Goal: Task Accomplishment & Management: Use online tool/utility

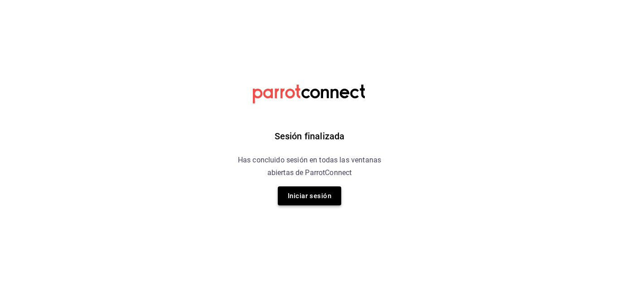
click at [319, 187] on button "Iniciar sesión" at bounding box center [309, 196] width 63 height 19
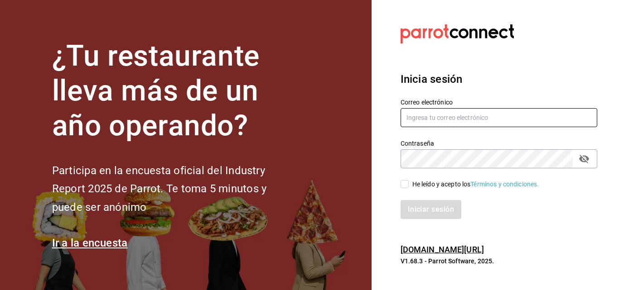
click at [434, 114] on input "text" at bounding box center [498, 117] width 197 height 19
type input "E"
type input "erangel@caralmexico.com"
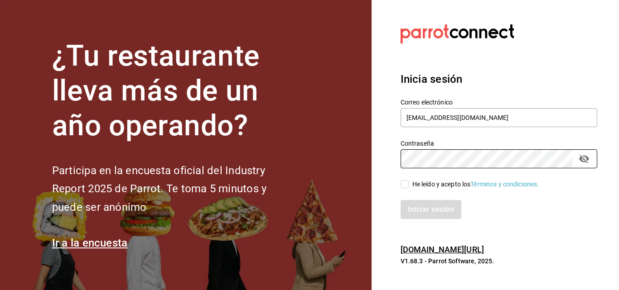
click at [409, 188] on span "He leído y acepto los Términos y condiciones." at bounding box center [474, 185] width 130 height 10
click at [409, 188] on input "He leído y acepto los Términos y condiciones." at bounding box center [404, 184] width 8 height 8
checkbox input "true"
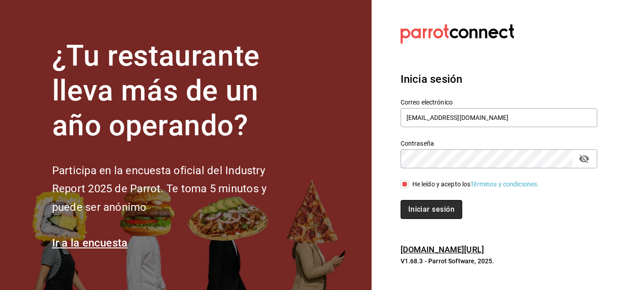
click at [425, 205] on button "Iniciar sesión" at bounding box center [431, 209] width 62 height 19
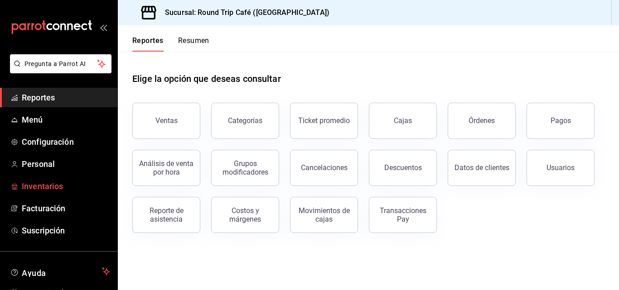
click at [50, 191] on span "Inventarios" at bounding box center [66, 186] width 88 height 12
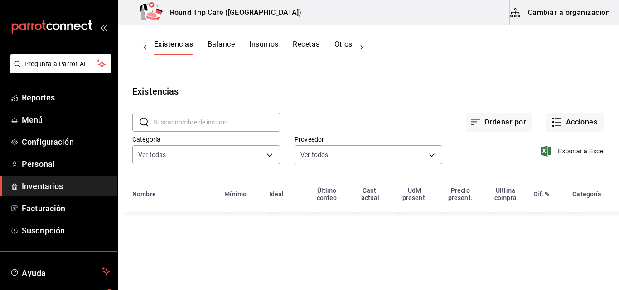
click at [224, 47] on button "Balance" at bounding box center [220, 47] width 27 height 15
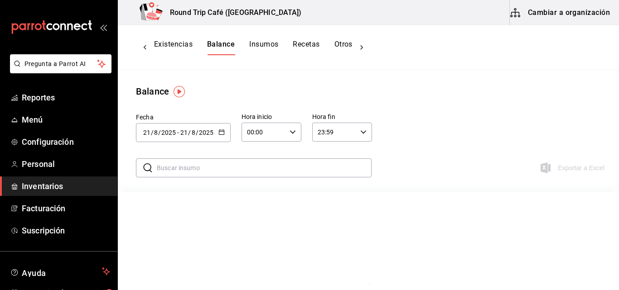
click at [565, 10] on button "Cambiar a organización" at bounding box center [561, 12] width 102 height 25
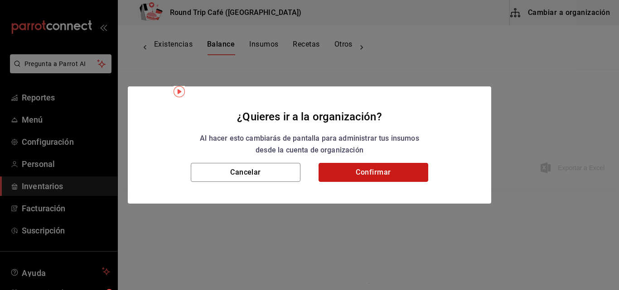
click at [404, 167] on button "Confirmar" at bounding box center [373, 172] width 110 height 19
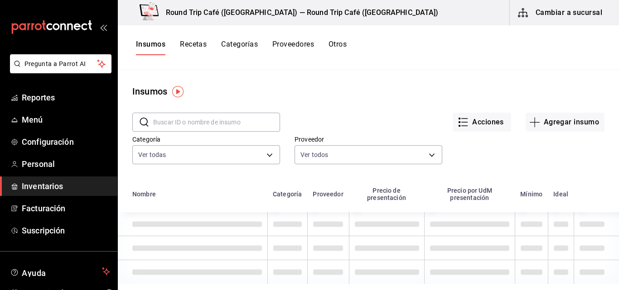
click at [202, 47] on button "Recetas" at bounding box center [193, 47] width 27 height 15
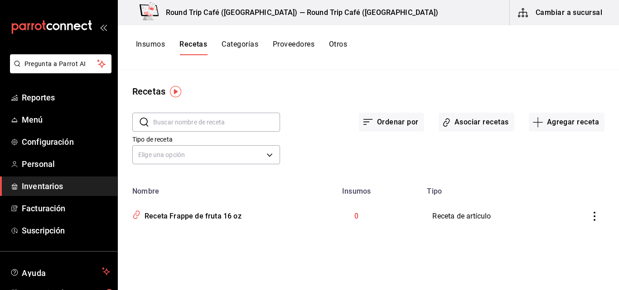
click at [297, 45] on button "Proveedores" at bounding box center [294, 47] width 42 height 15
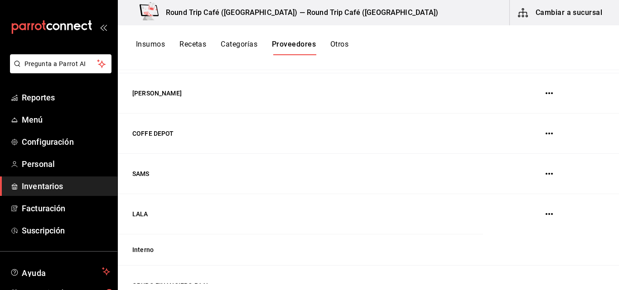
scroll to position [276, 0]
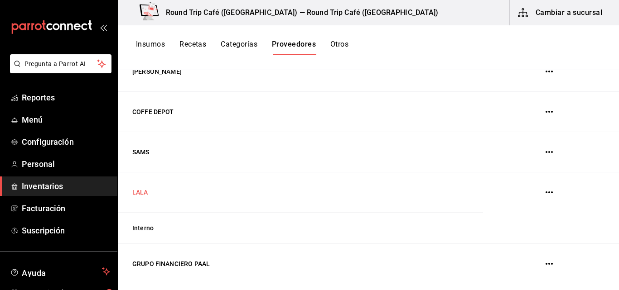
click at [271, 200] on td "LALA" at bounding box center [300, 193] width 365 height 40
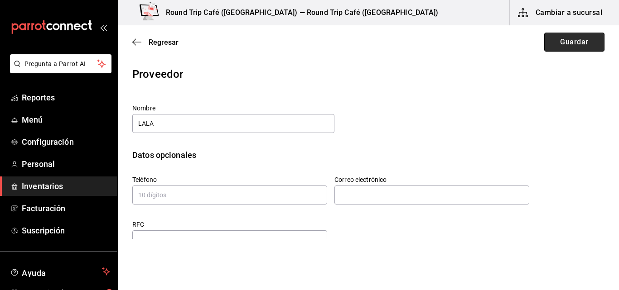
click at [581, 47] on button "Guardar" at bounding box center [574, 42] width 60 height 19
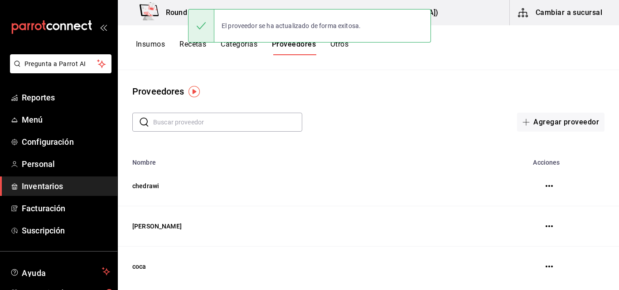
click at [342, 46] on button "Otros" at bounding box center [339, 47] width 18 height 15
click at [334, 43] on div "El proveedor se ha actualizado de forma exitosa." at bounding box center [309, 25] width 243 height 39
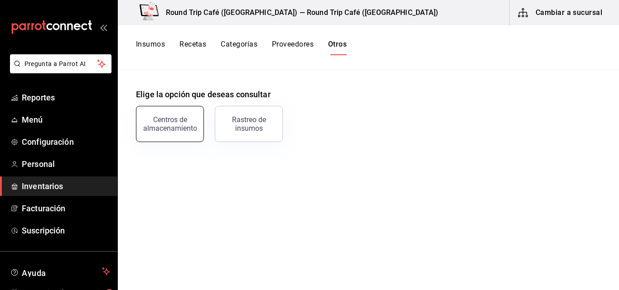
click at [192, 125] on div "Centros de almacenamiento" at bounding box center [170, 124] width 56 height 17
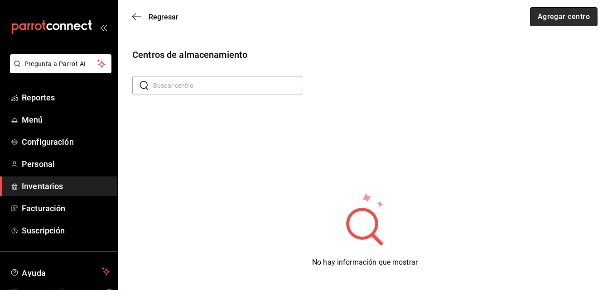
click at [571, 18] on button "Agregar centro" at bounding box center [563, 16] width 67 height 19
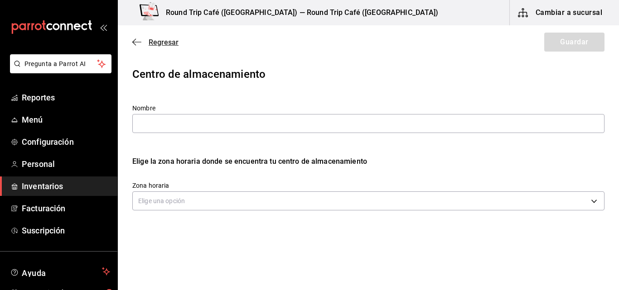
click at [134, 41] on icon "button" at bounding box center [136, 42] width 9 height 8
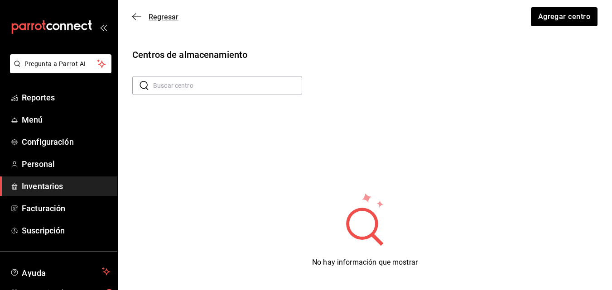
click at [136, 15] on icon "button" at bounding box center [136, 17] width 9 height 8
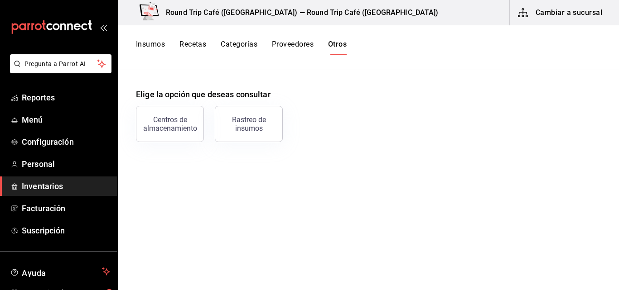
click at [255, 46] on button "Categorías" at bounding box center [239, 47] width 37 height 15
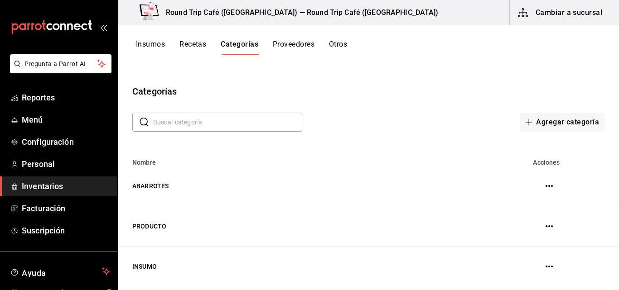
click at [195, 43] on button "Recetas" at bounding box center [192, 47] width 27 height 15
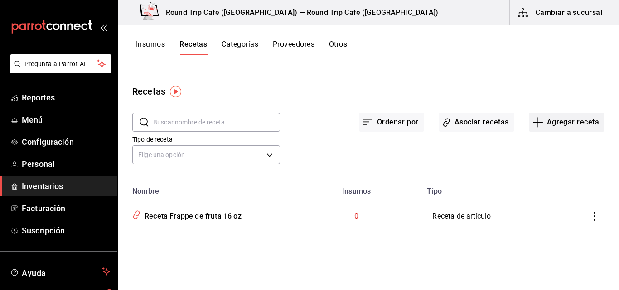
click at [561, 122] on button "Agregar receta" at bounding box center [567, 122] width 76 height 19
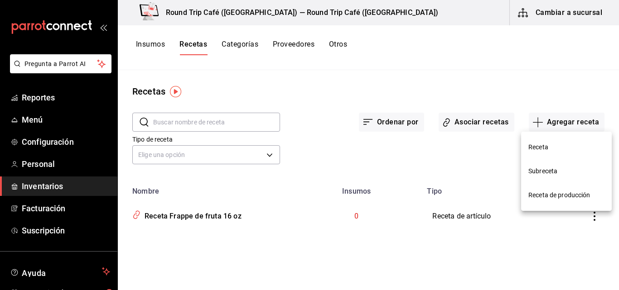
click at [530, 148] on span "Receta" at bounding box center [566, 148] width 76 height 10
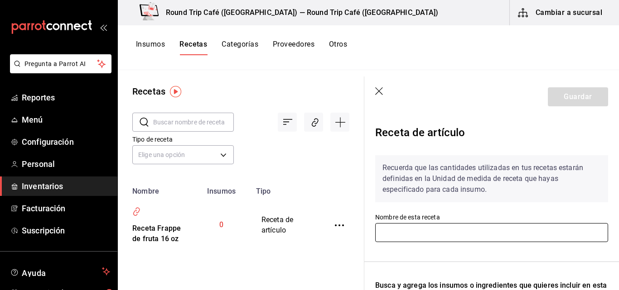
click at [434, 230] on input "text" at bounding box center [491, 232] width 233 height 19
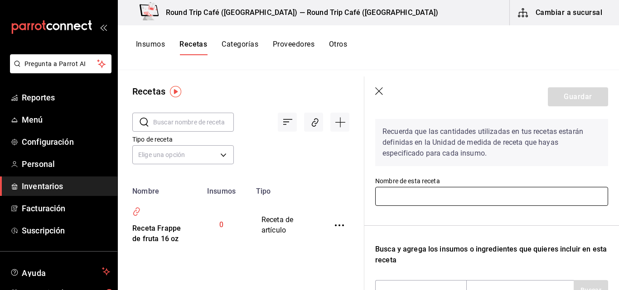
click at [411, 198] on input "text" at bounding box center [491, 196] width 233 height 19
type input "f"
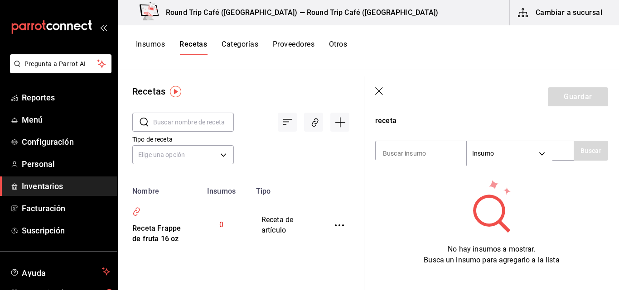
scroll to position [181, 0]
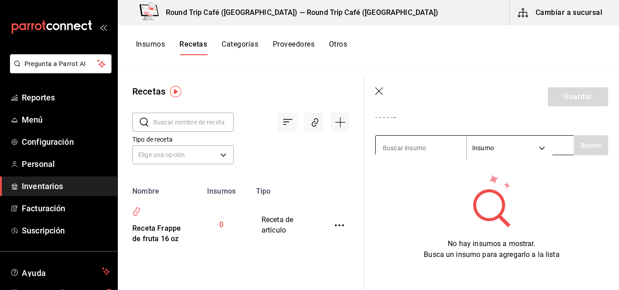
type input "FRAPUCCINO"
click at [542, 152] on body "Pregunta a Parrot AI Reportes Menú Configuración Personal Inventarios Facturaci…" at bounding box center [309, 142] width 619 height 284
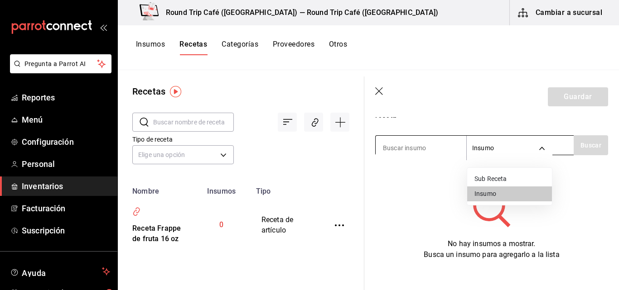
click at [542, 152] on div at bounding box center [309, 145] width 619 height 290
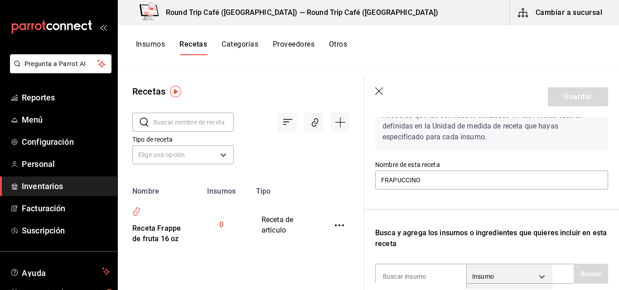
scroll to position [127, 0]
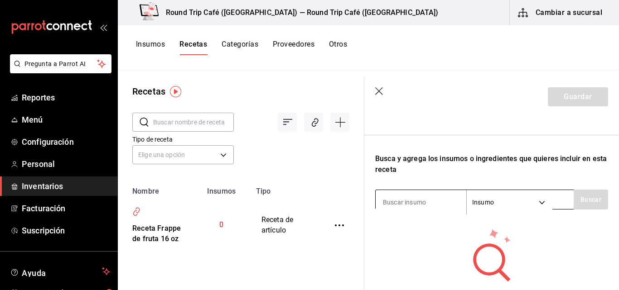
click at [427, 197] on input at bounding box center [421, 202] width 91 height 19
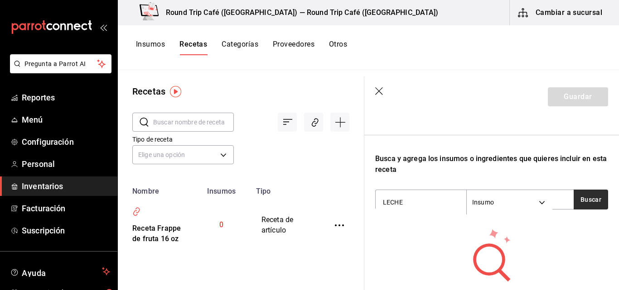
type input "LECHE"
click at [588, 192] on button "Buscar" at bounding box center [590, 200] width 34 height 20
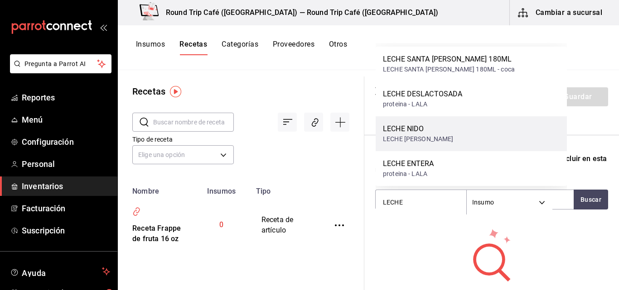
click at [463, 135] on div "LECHE NIDO LECHE [PERSON_NAME]" at bounding box center [471, 133] width 191 height 35
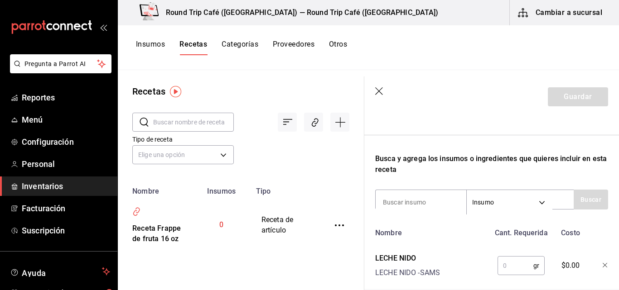
scroll to position [145, 0]
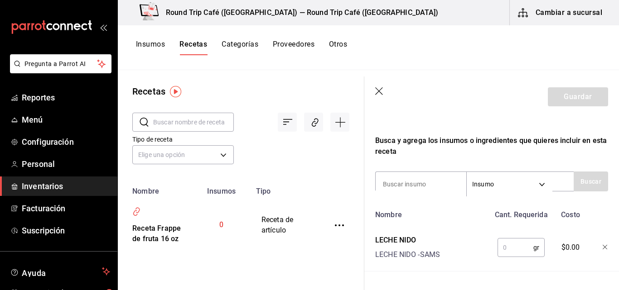
click at [503, 247] on input "text" at bounding box center [515, 248] width 36 height 18
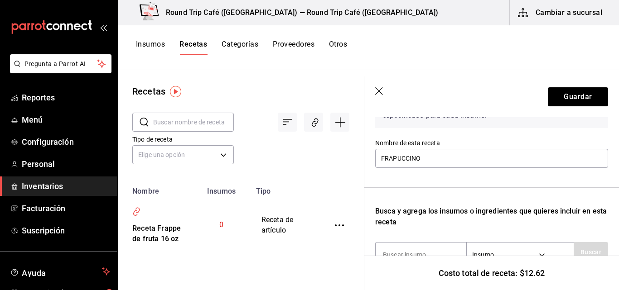
scroll to position [72, 0]
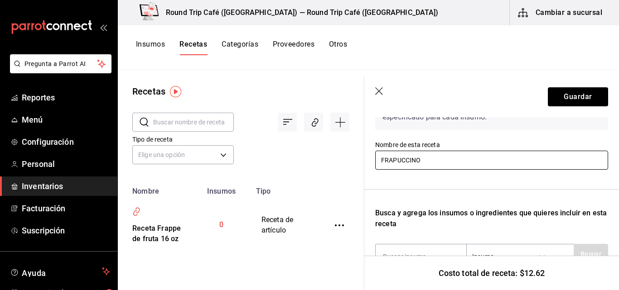
type input "0.0850"
click at [461, 164] on input "FRAPUCCINO" at bounding box center [491, 160] width 233 height 19
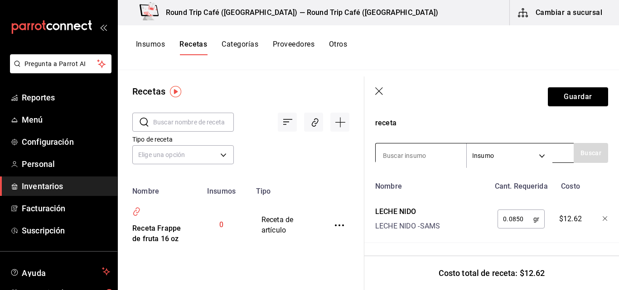
type input "FRAPUCCINO 16 OZ"
click at [413, 150] on input at bounding box center [421, 155] width 91 height 19
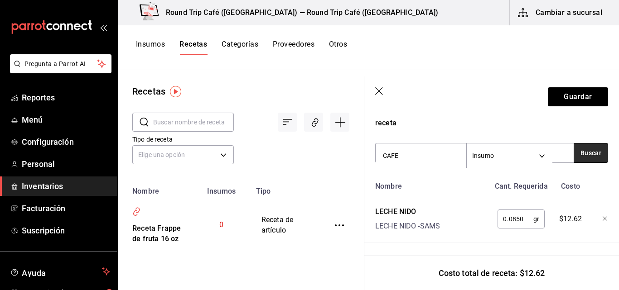
click at [584, 150] on button "Buscar" at bounding box center [590, 153] width 34 height 20
click at [585, 147] on button "Buscar" at bounding box center [590, 153] width 34 height 20
click at [589, 149] on icon "button" at bounding box center [592, 152] width 6 height 6
click at [585, 147] on button "Buscar" at bounding box center [590, 153] width 34 height 20
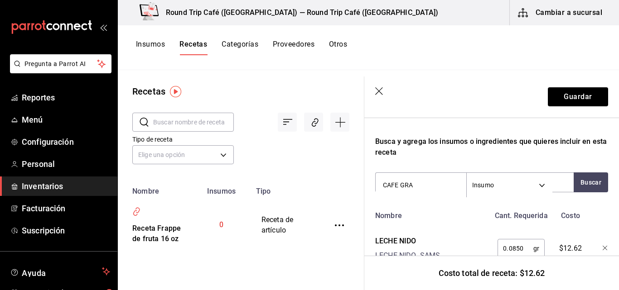
scroll to position [108, 0]
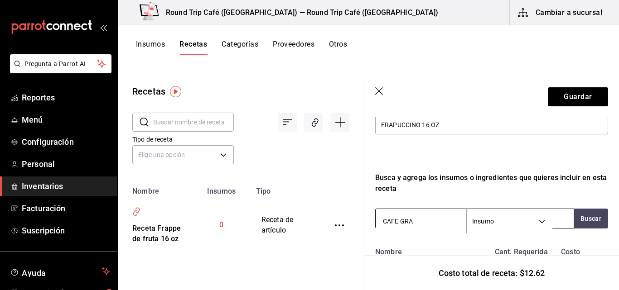
click at [437, 217] on input "CAFE GRA" at bounding box center [421, 221] width 91 height 19
type input "C"
click at [592, 221] on button "Buscar" at bounding box center [590, 219] width 34 height 20
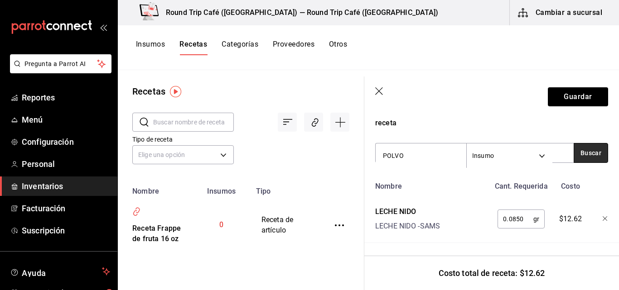
click at [578, 143] on button "Buscar" at bounding box center [590, 153] width 34 height 20
click at [412, 146] on input "POLVO" at bounding box center [421, 155] width 91 height 19
type input "P"
click at [585, 145] on button "Buscar" at bounding box center [590, 153] width 34 height 20
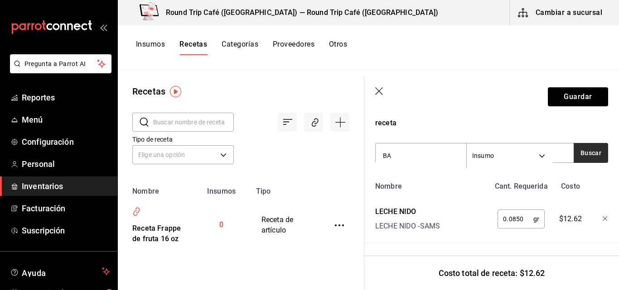
type input "B"
type input "P"
click at [149, 43] on button "Insumos" at bounding box center [150, 47] width 29 height 15
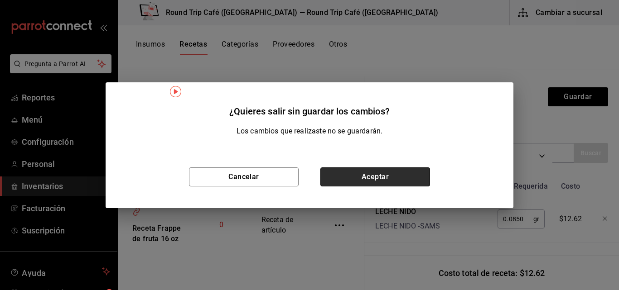
click at [366, 182] on button "Aceptar" at bounding box center [375, 177] width 110 height 19
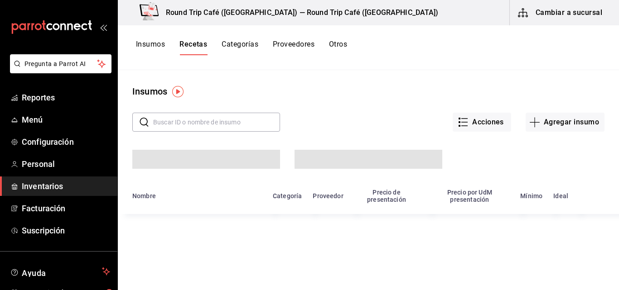
click at [149, 50] on button "Insumos" at bounding box center [150, 47] width 29 height 15
click at [152, 49] on button "Insumos" at bounding box center [150, 47] width 29 height 15
click at [158, 43] on button "Insumos" at bounding box center [150, 47] width 29 height 15
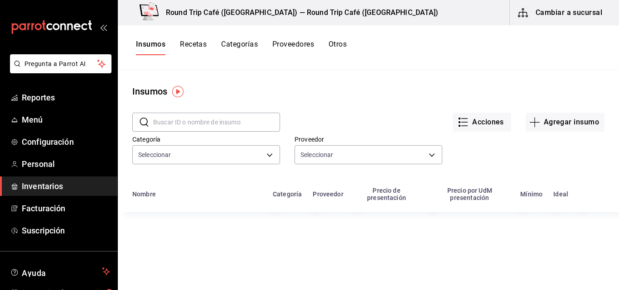
click at [158, 43] on button "Insumos" at bounding box center [150, 47] width 29 height 15
type input "506ebee2-e9c9-4e93-9f31-a6ecb84d147e,faa3c848-29bd-4212-8095-a291325ca200,321f1…"
type input "cf9268f8-7831-43e0-9fcb-e68b98a7889a,5c25b3ce-54e9-48b0-a418-d1e826ee44cd,6dd2e…"
click at [171, 122] on input "text" at bounding box center [216, 122] width 127 height 18
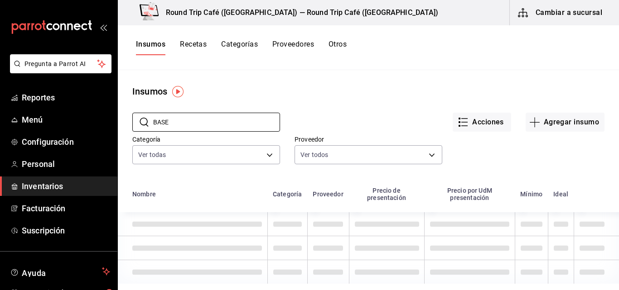
type input "BASE"
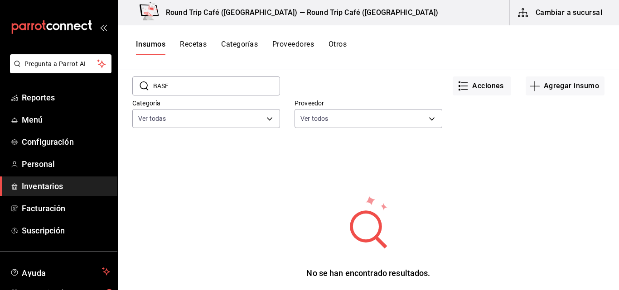
click at [344, 48] on button "Otros" at bounding box center [337, 47] width 18 height 15
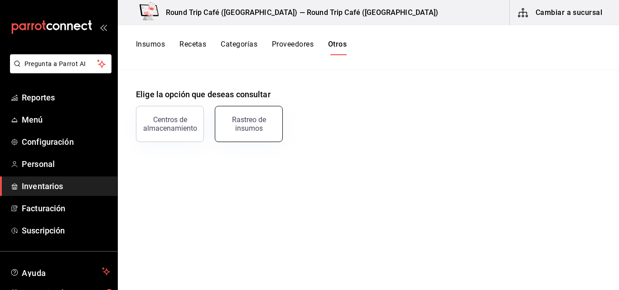
click at [255, 116] on button "Rastreo de insumos" at bounding box center [249, 124] width 68 height 36
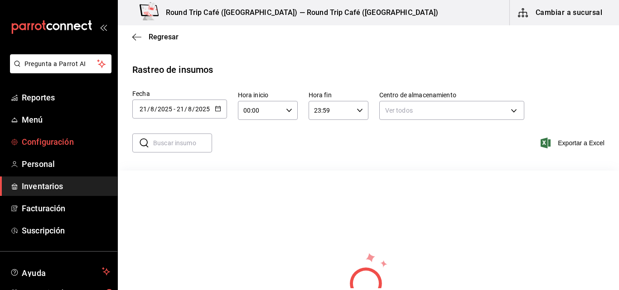
click at [44, 141] on span "Configuración" at bounding box center [66, 142] width 88 height 12
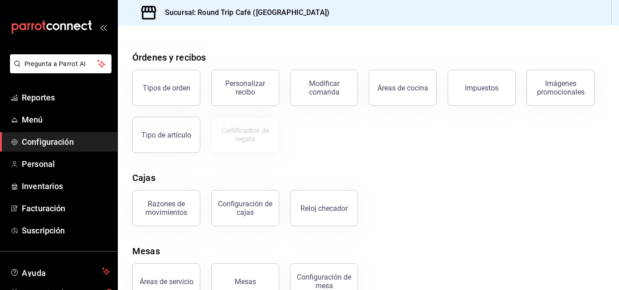
scroll to position [169, 0]
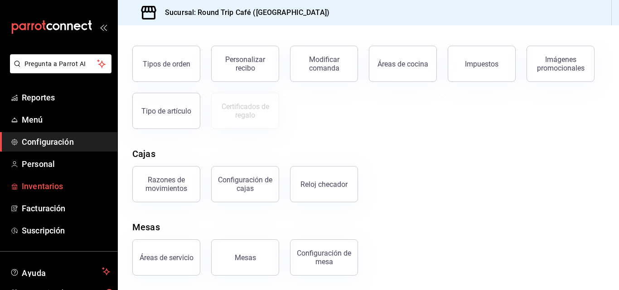
click at [66, 188] on span "Inventarios" at bounding box center [66, 186] width 88 height 12
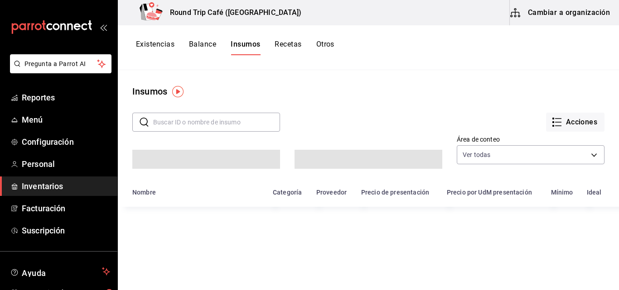
type input "50a9b80a-c372-49db-992f-de722b87df57,a9adb8e4-fce7-40cb-9b80-27c56926414c"
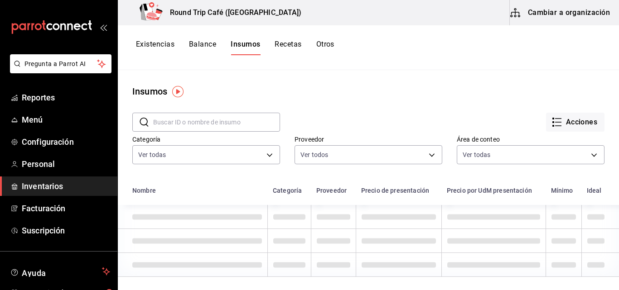
click at [564, 123] on button "Acciones" at bounding box center [575, 122] width 58 height 19
click at [83, 39] on li "Exportar lista de insumos" at bounding box center [47, 33] width 71 height 12
click at [83, 27] on li "Importar lista de insumos" at bounding box center [47, 21] width 71 height 14
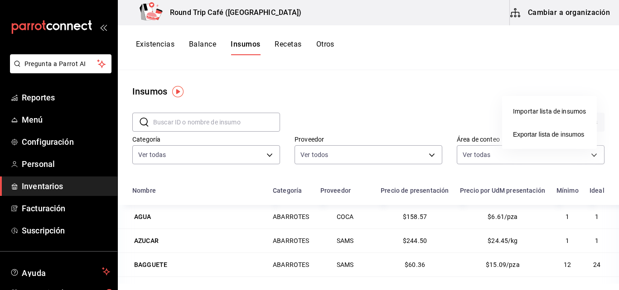
click at [477, 110] on div at bounding box center [309, 145] width 619 height 290
click at [329, 46] on div at bounding box center [309, 145] width 619 height 290
click at [329, 46] on button "Otros" at bounding box center [325, 47] width 18 height 15
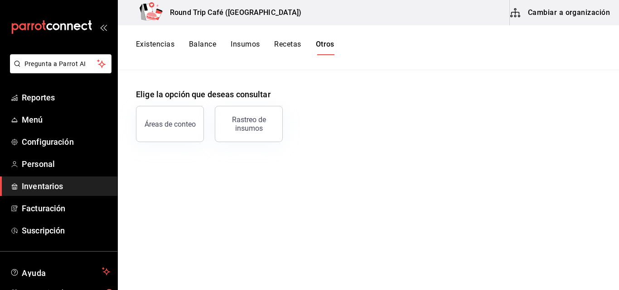
click at [616, 239] on main "Elige la opción que deseas consultar Áreas de conteo Rastreo de insumos" at bounding box center [368, 177] width 501 height 214
click at [42, 206] on span "Facturación" at bounding box center [66, 208] width 88 height 12
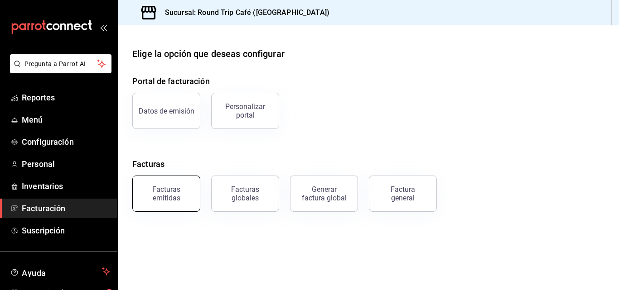
click at [175, 201] on div "Facturas emitidas" at bounding box center [166, 193] width 56 height 17
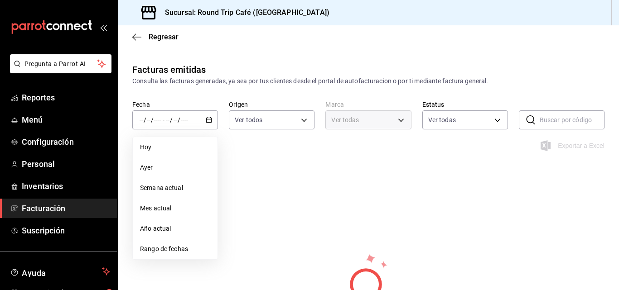
type input "ORDER_INVOICE,GENERAL_INVOICE"
type input "ACTIVE,PENDING_CANCELLATION,CANCELLED,PRE_CANCELLED"
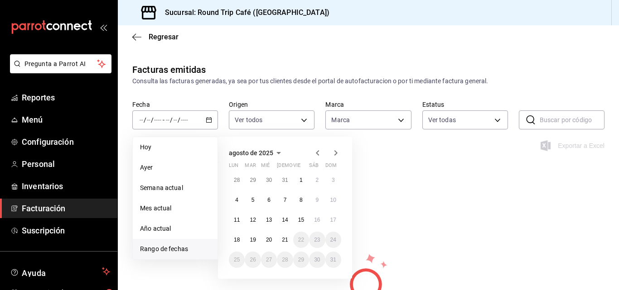
click at [317, 154] on icon "button" at bounding box center [317, 153] width 11 height 11
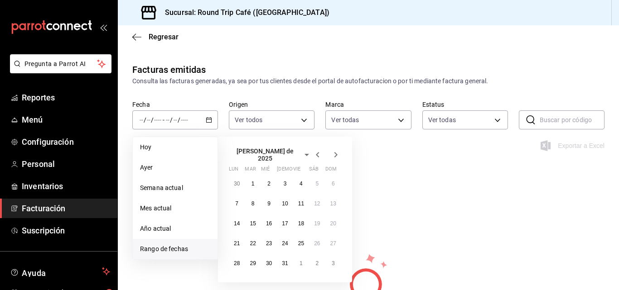
type input "89fa9395-ddff-42ed-a012-c70cfa9c47f1"
click at [268, 221] on abbr "16" at bounding box center [269, 224] width 6 height 6
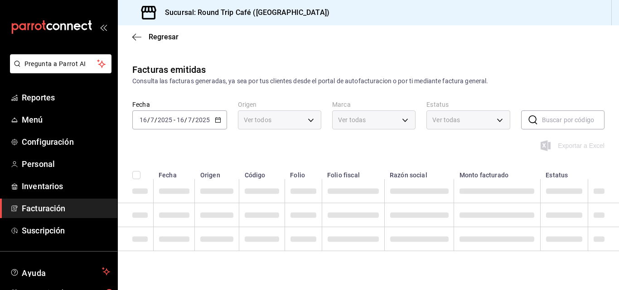
click at [218, 119] on icon "button" at bounding box center [218, 120] width 6 height 6
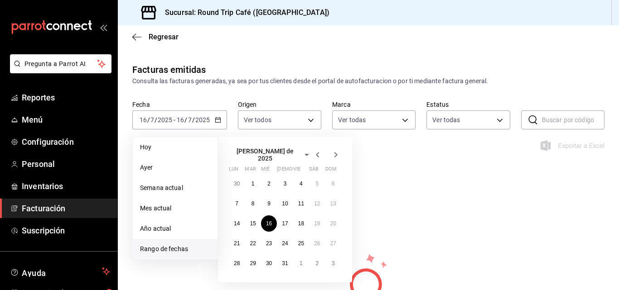
click at [337, 156] on icon "button" at bounding box center [335, 154] width 11 height 11
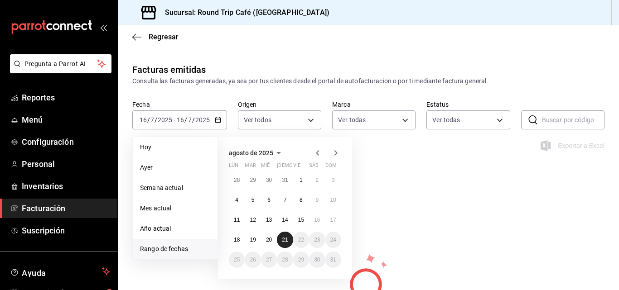
click at [282, 242] on abbr "21" at bounding box center [285, 240] width 6 height 6
click at [284, 237] on abbr "21" at bounding box center [285, 240] width 6 height 6
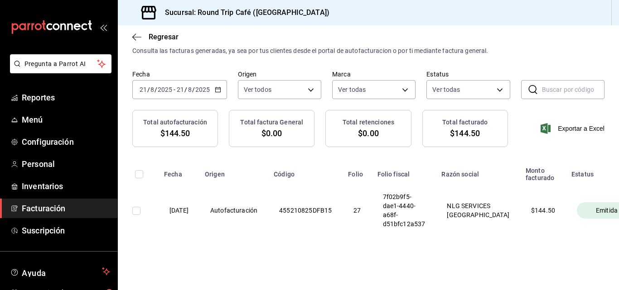
scroll to position [38, 0]
click at [213, 82] on div "[DATE] [DATE] - [DATE] [DATE]" at bounding box center [179, 89] width 95 height 19
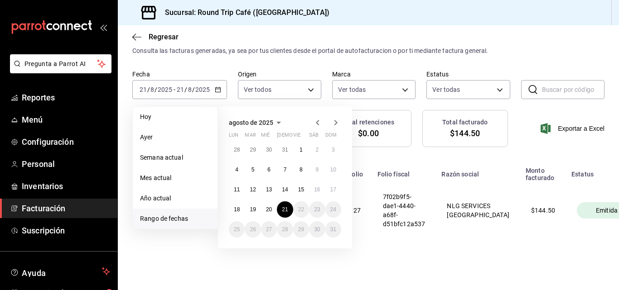
click at [170, 214] on span "Rango de fechas" at bounding box center [175, 219] width 70 height 10
click at [300, 142] on button "1" at bounding box center [301, 150] width 16 height 16
click at [285, 207] on abbr "21" at bounding box center [285, 210] width 6 height 6
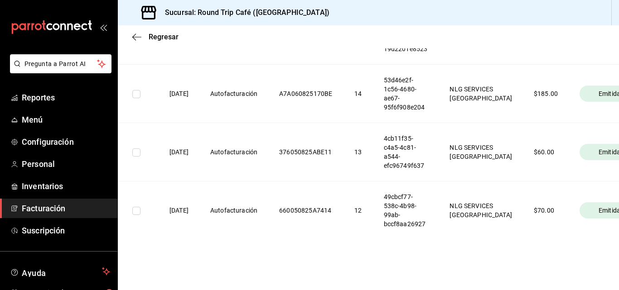
scroll to position [0, 0]
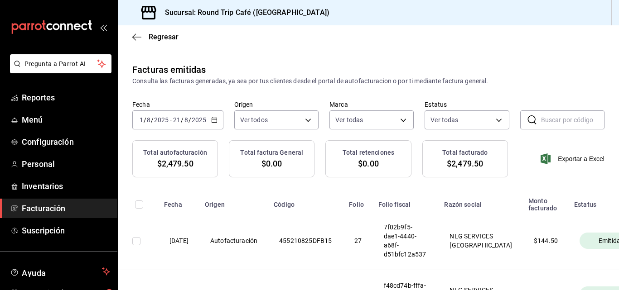
click at [215, 120] on icon "button" at bounding box center [214, 120] width 6 height 6
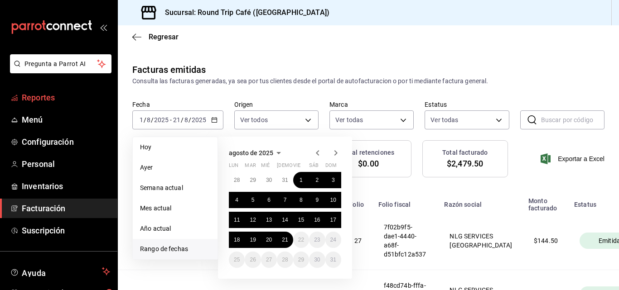
click at [51, 98] on span "Reportes" at bounding box center [66, 97] width 88 height 12
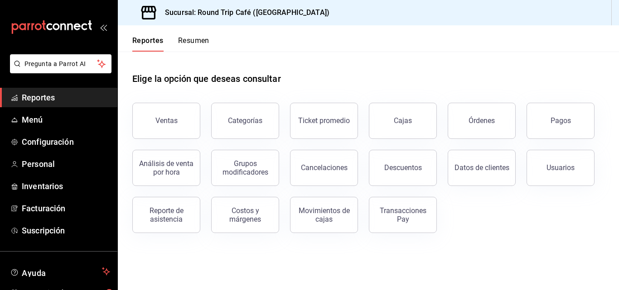
click at [51, 98] on span "Reportes" at bounding box center [66, 97] width 88 height 12
click at [159, 122] on div "Ventas" at bounding box center [166, 120] width 22 height 9
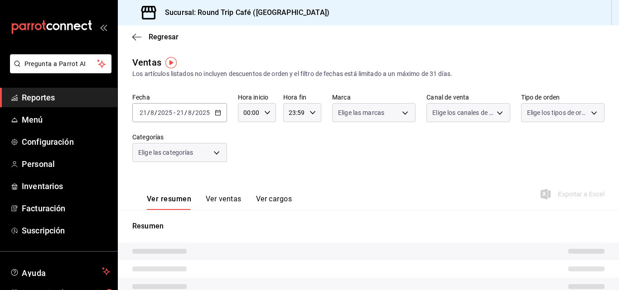
click at [164, 112] on input "2025" at bounding box center [164, 112] width 15 height 7
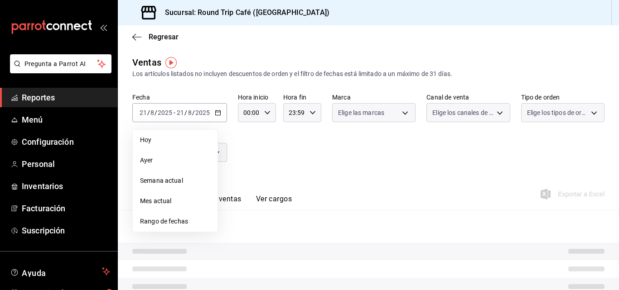
click at [149, 223] on p "Resumen" at bounding box center [368, 226] width 472 height 11
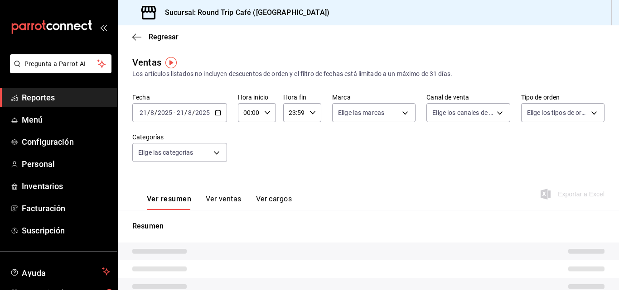
click at [218, 112] on \(Stroke\) "button" at bounding box center [217, 112] width 5 height 0
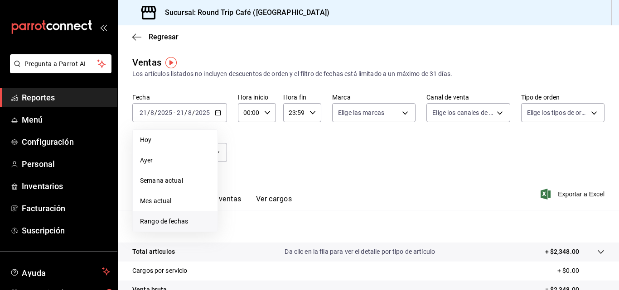
click at [162, 225] on span "Rango de fechas" at bounding box center [175, 222] width 70 height 10
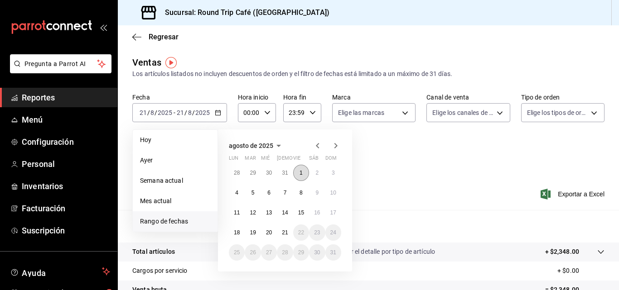
click at [301, 174] on abbr "1" at bounding box center [300, 173] width 3 height 6
click at [284, 231] on abbr "21" at bounding box center [285, 233] width 6 height 6
